Goal: Transaction & Acquisition: Subscribe to service/newsletter

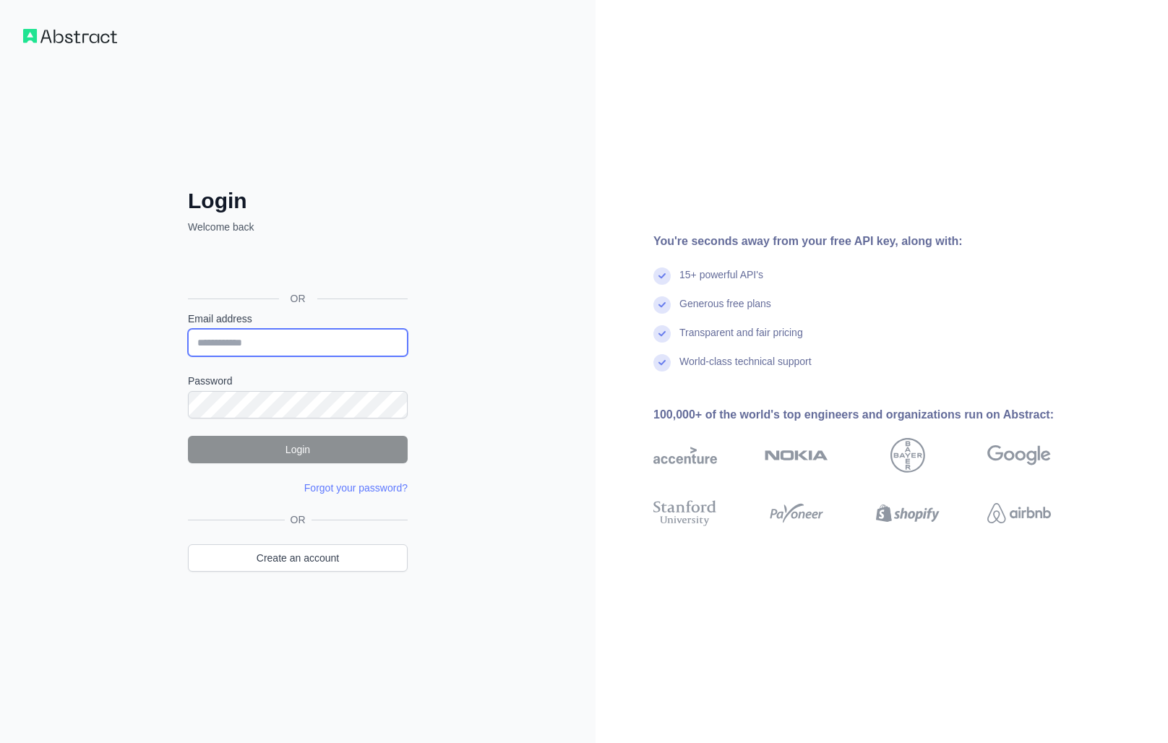
click at [267, 332] on input "Email address" at bounding box center [298, 342] width 220 height 27
click at [507, 379] on div "Login Welcome back OR Email address Password Login Forgot your password? Please…" at bounding box center [297, 371] width 595 height 743
click at [294, 332] on input "Email address" at bounding box center [298, 342] width 220 height 27
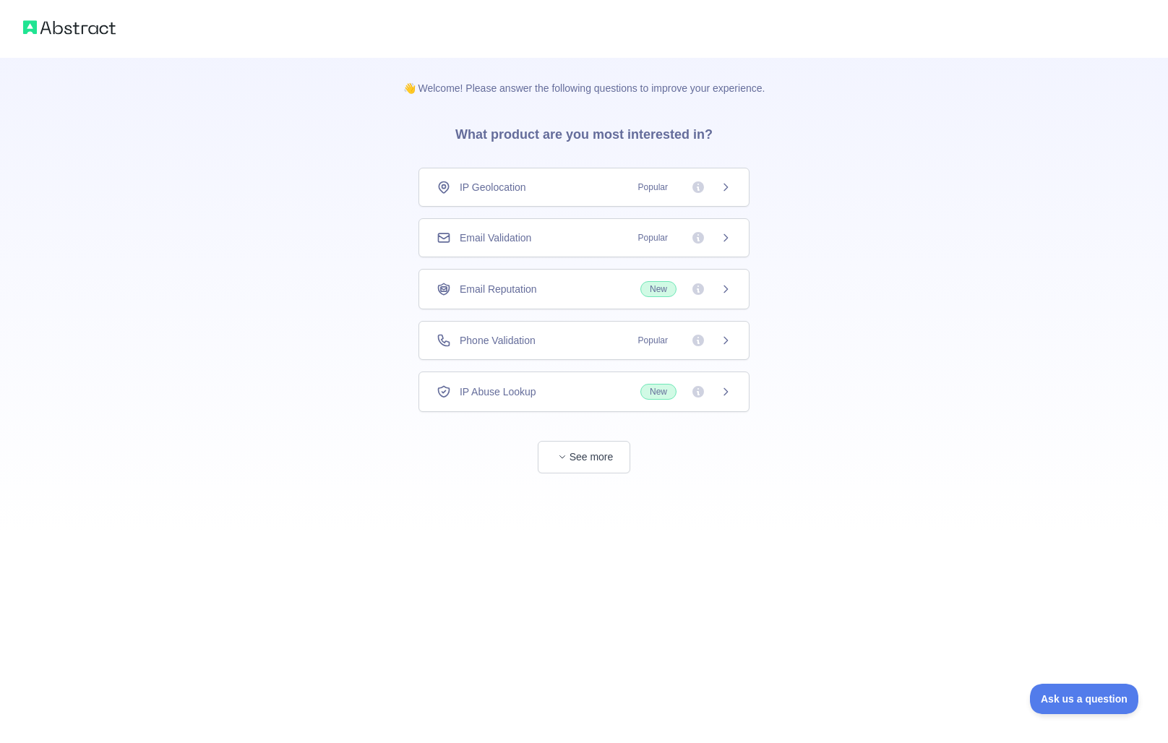
click at [546, 249] on div "Email Validation Popular" at bounding box center [583, 237] width 331 height 39
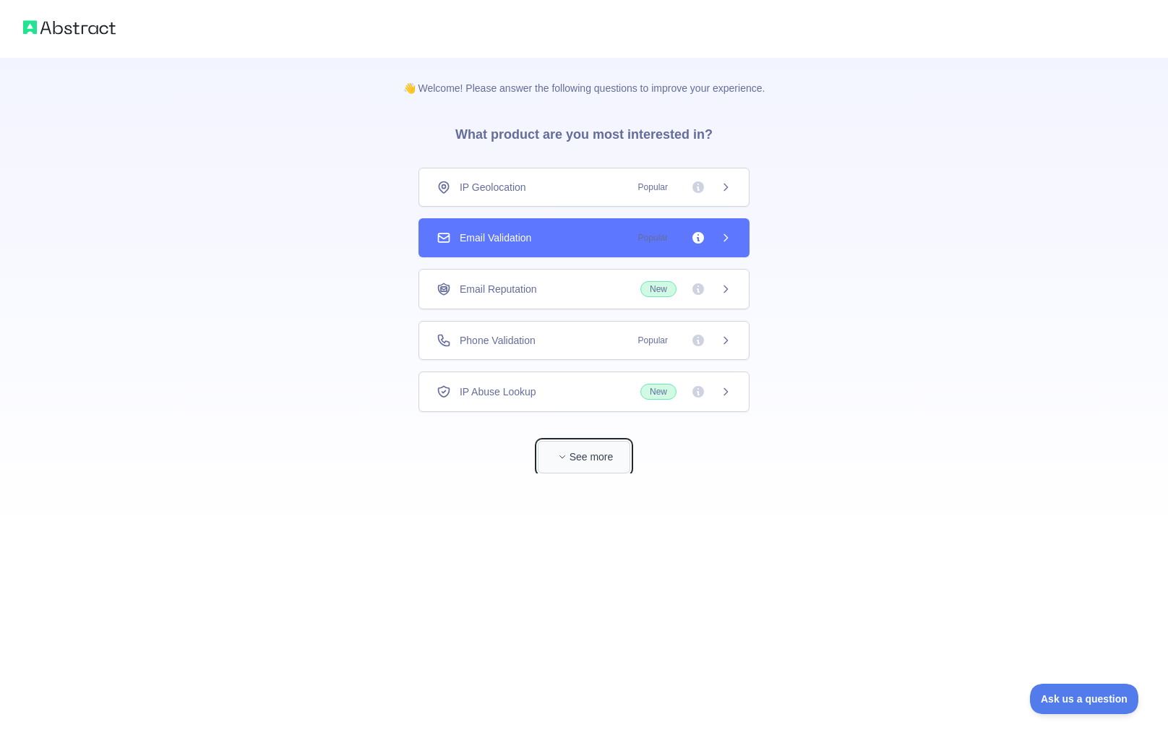
click at [588, 457] on button "See more" at bounding box center [584, 457] width 92 height 33
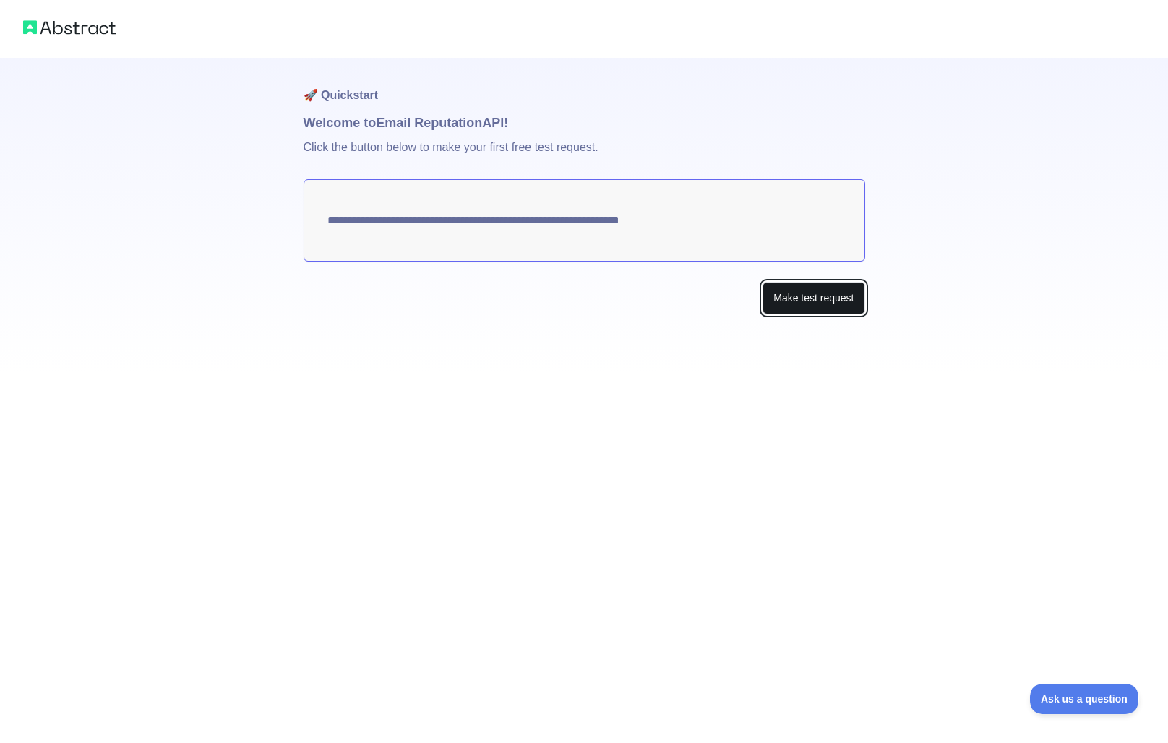
click at [795, 293] on button "Make test request" at bounding box center [813, 298] width 102 height 33
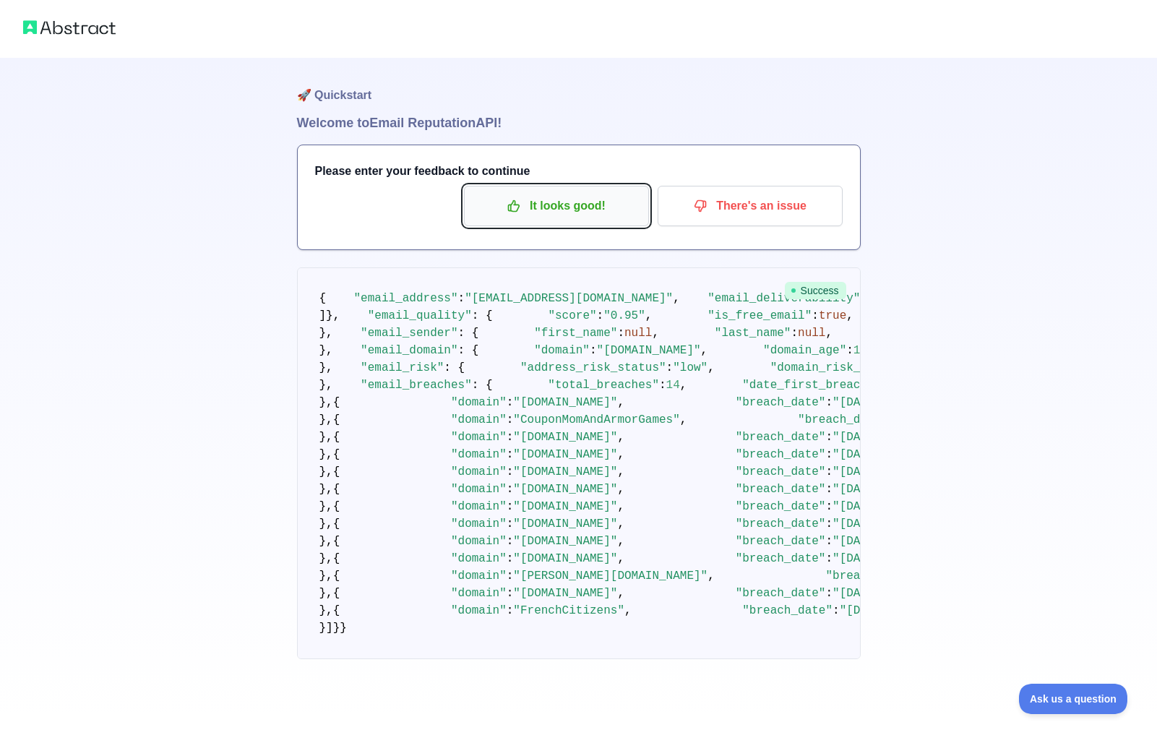
click at [577, 217] on p "It looks good!" at bounding box center [556, 206] width 163 height 25
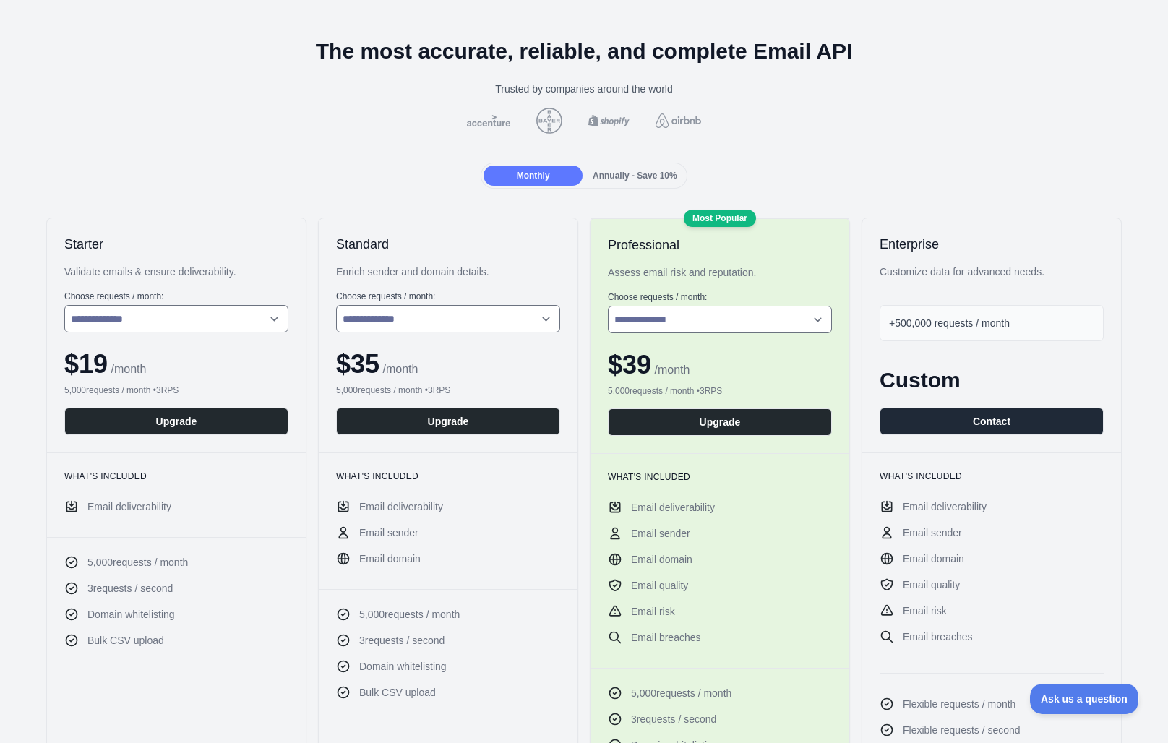
scroll to position [116, 0]
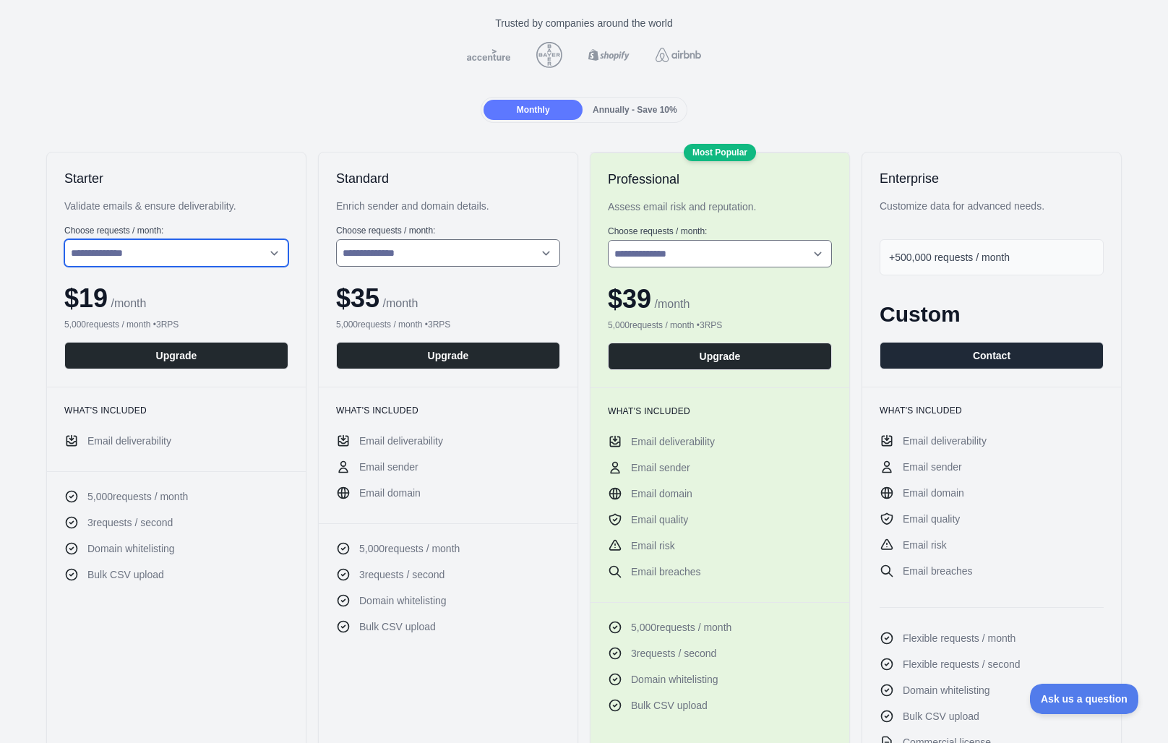
click at [231, 256] on select "**********" at bounding box center [176, 252] width 224 height 27
click at [64, 239] on select "**********" at bounding box center [176, 252] width 224 height 27
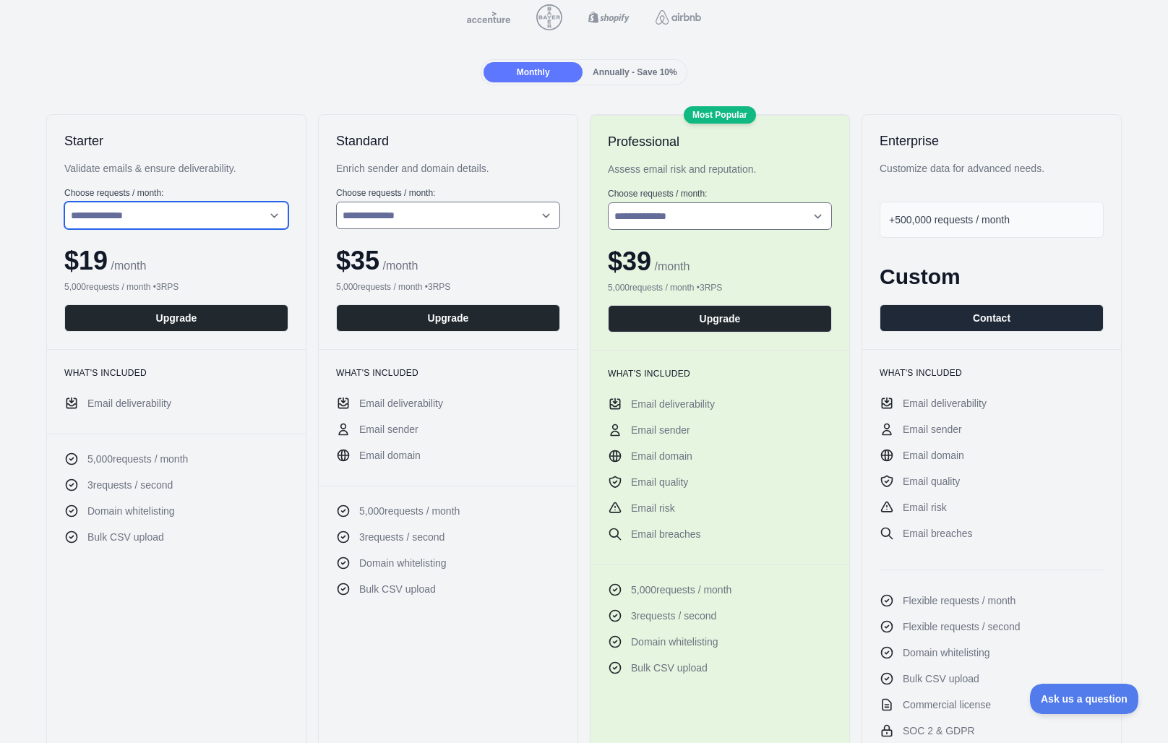
scroll to position [0, 0]
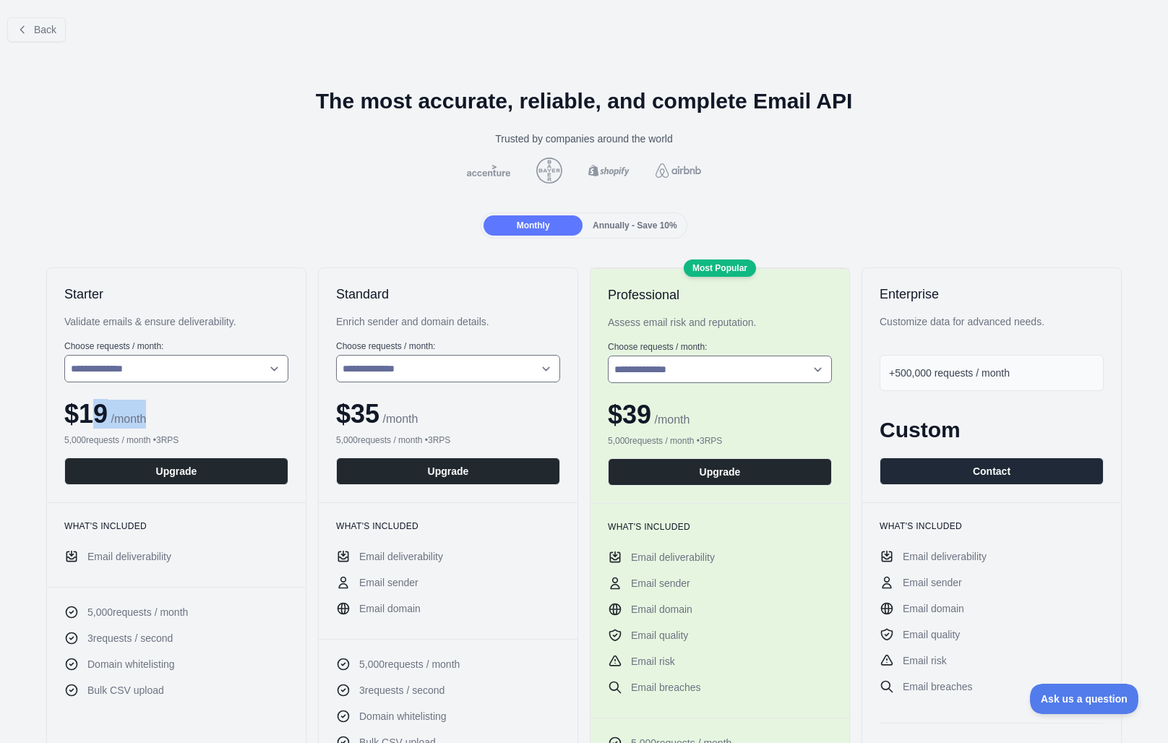
drag, startPoint x: 184, startPoint y: 418, endPoint x: 100, endPoint y: 403, distance: 85.0
click at [100, 403] on div "$ 19 / month" at bounding box center [176, 414] width 224 height 29
click at [202, 348] on label "Choose requests / month:" at bounding box center [176, 346] width 224 height 12
click at [202, 353] on div "**********" at bounding box center [176, 361] width 224 height 42
click at [200, 360] on select "**********" at bounding box center [176, 368] width 224 height 27
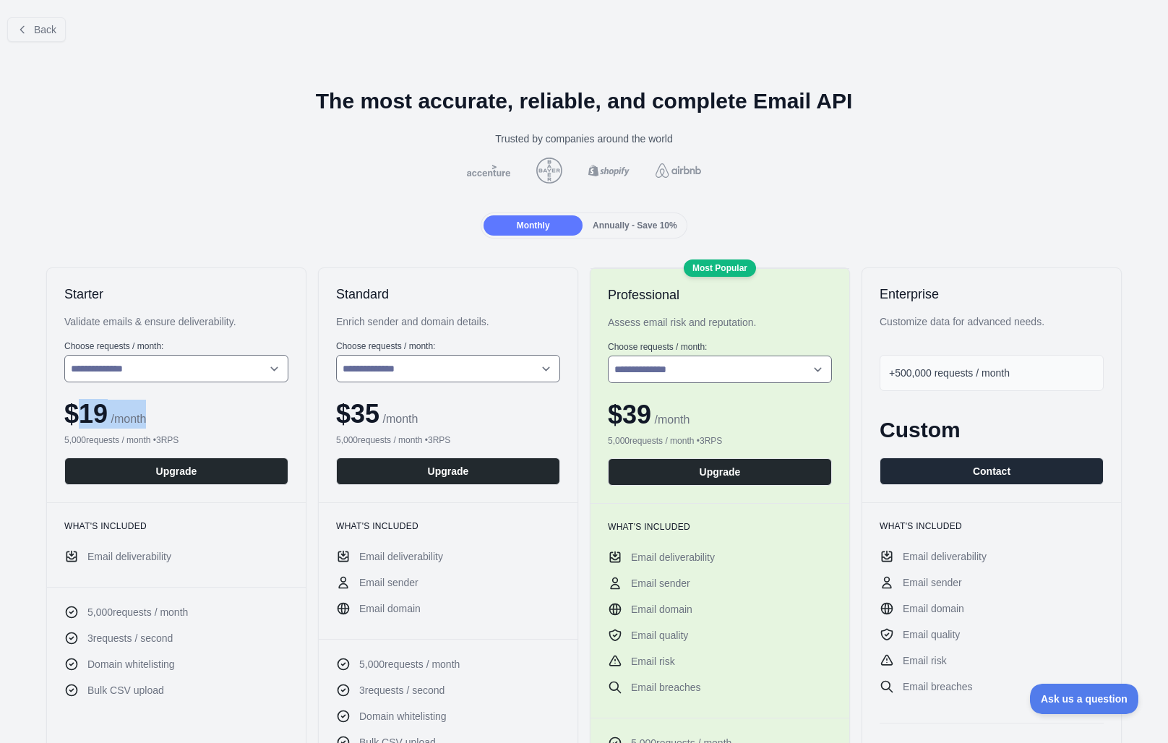
drag, startPoint x: 156, startPoint y: 415, endPoint x: 77, endPoint y: 422, distance: 79.1
click at [77, 422] on div "$ 19 / month" at bounding box center [176, 414] width 224 height 29
drag, startPoint x: 80, startPoint y: 415, endPoint x: 135, endPoint y: 414, distance: 54.9
click at [135, 414] on div "$ 19 / month" at bounding box center [176, 414] width 224 height 29
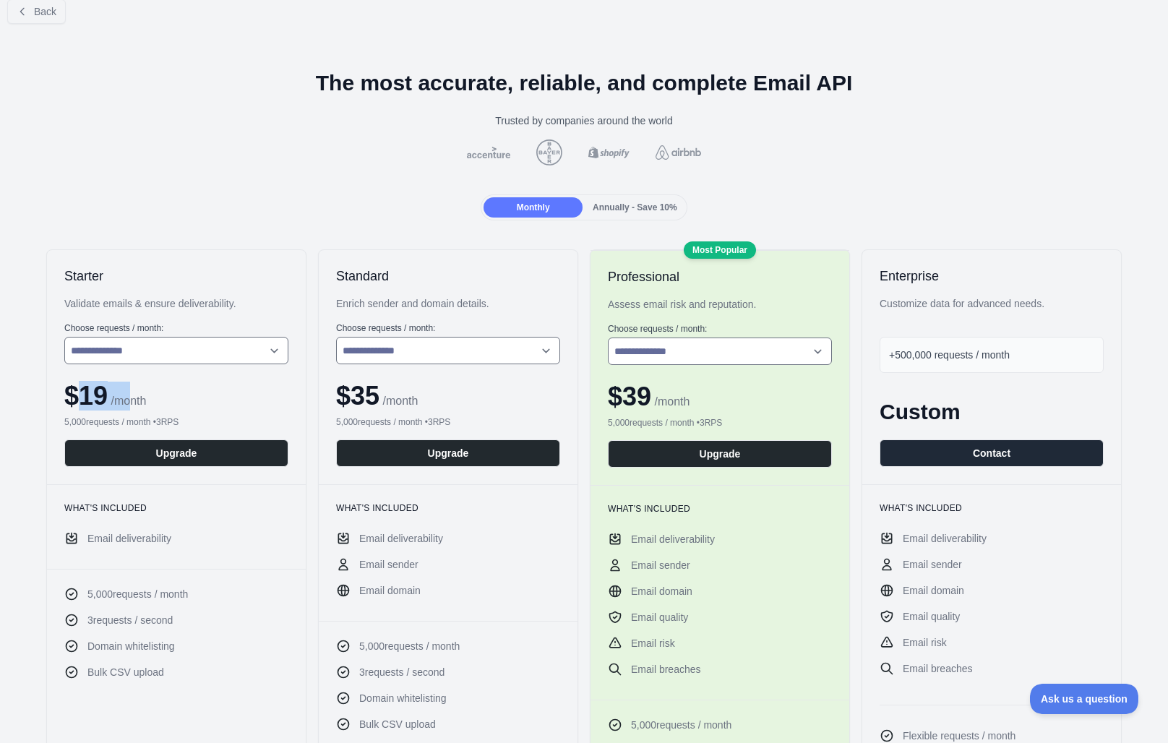
scroll to position [27, 0]
